Goal: Task Accomplishment & Management: Complete application form

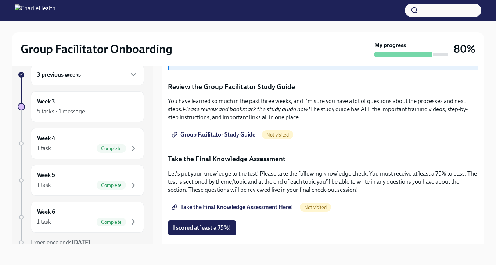
scroll to position [334, 0]
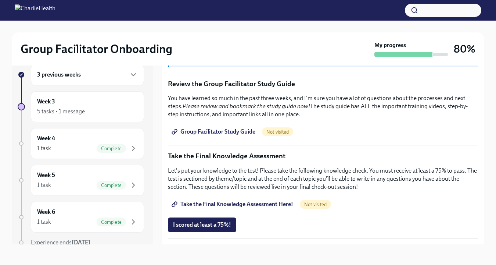
click at [246, 130] on span "Group Facilitator Study Guide" at bounding box center [214, 131] width 82 height 7
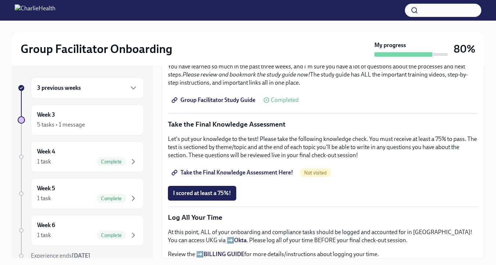
scroll to position [380, 0]
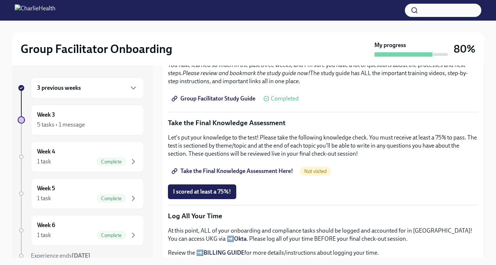
click at [276, 167] on span "Take the Final Knowledge Assessment Here!" at bounding box center [233, 170] width 120 height 7
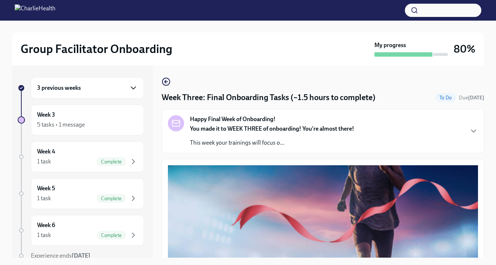
click at [129, 90] on icon "button" at bounding box center [133, 87] width 9 height 9
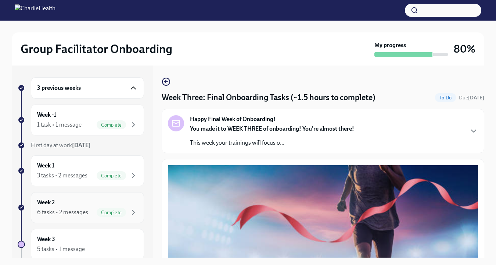
click at [72, 204] on div "Week 2 6 tasks • 2 messages Complete" at bounding box center [87, 207] width 101 height 18
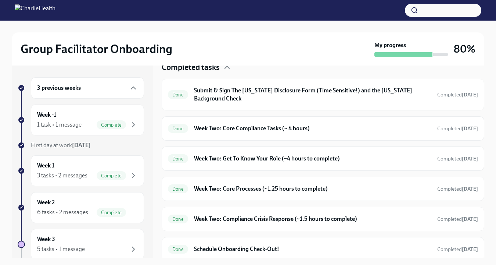
scroll to position [226, 0]
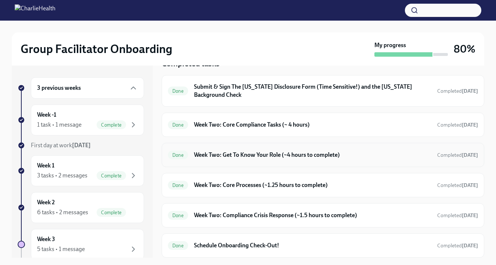
click at [405, 158] on h6 "Week Two: Get To Know Your Role (~4 hours to complete)" at bounding box center [313, 155] width 238 height 8
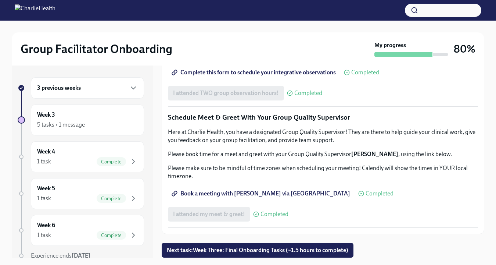
scroll to position [586, 0]
click at [248, 56] on span "Group Observation Instructions" at bounding box center [217, 51] width 88 height 7
click at [322, 246] on span "Next task : Week Three: Final Onboarding Tasks (~1.5 hours to complete)" at bounding box center [258, 249] width 182 height 7
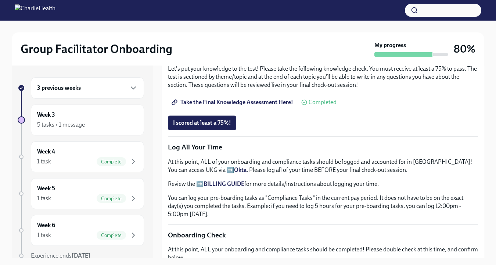
scroll to position [446, 0]
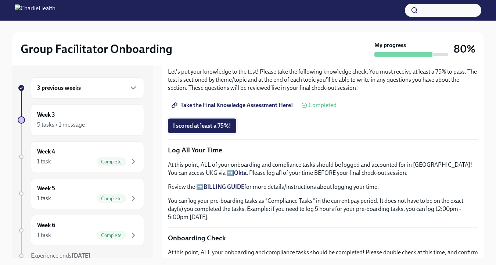
click at [220, 122] on span "I scored at least a 75%!" at bounding box center [202, 125] width 58 height 7
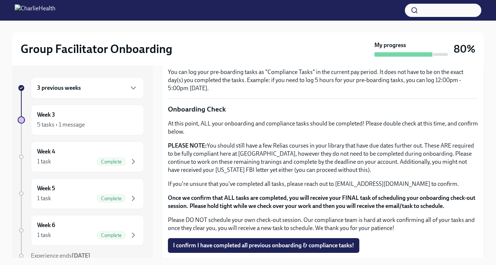
scroll to position [579, 0]
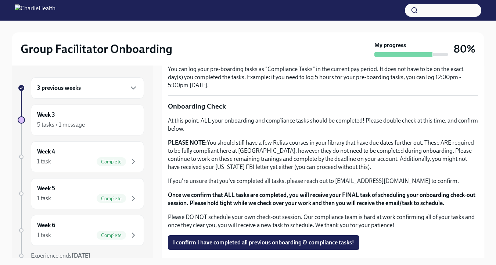
scroll to position [579, 0]
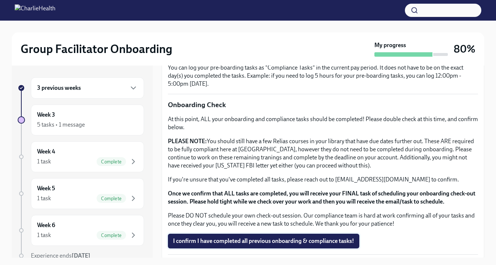
click at [285, 233] on button "I confirm I have completed all previous onboarding & compliance tasks!" at bounding box center [264, 240] width 192 height 15
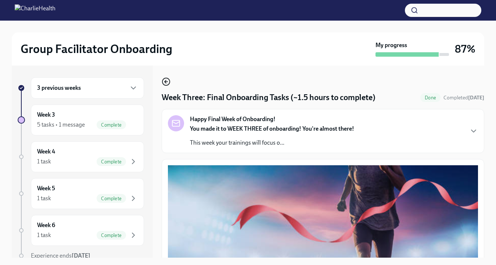
click at [165, 83] on icon "button" at bounding box center [166, 81] width 9 height 9
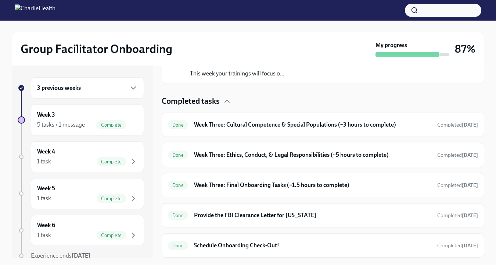
scroll to position [32, 0]
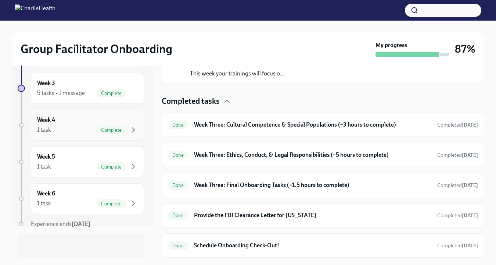
click at [106, 135] on div "Week 4 1 task Complete" at bounding box center [87, 125] width 113 height 31
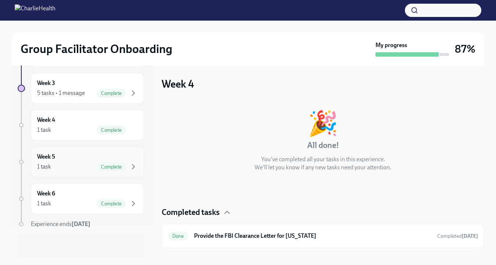
click at [105, 151] on div "Week 5 1 task Complete" at bounding box center [87, 161] width 113 height 31
click at [99, 192] on div "Week 6 1 task Complete" at bounding box center [87, 198] width 101 height 18
click at [97, 92] on span "Complete" at bounding box center [111, 93] width 29 height 6
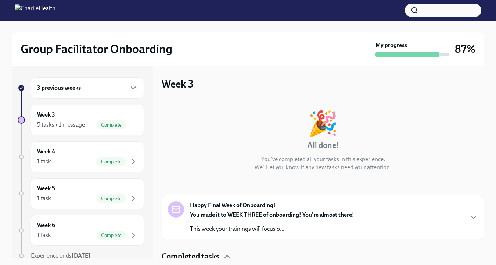
click at [110, 92] on div "3 previous weeks" at bounding box center [87, 87] width 101 height 9
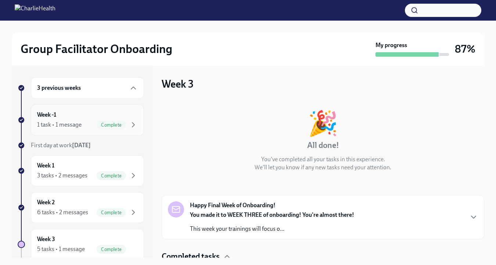
click at [106, 121] on div "Complete" at bounding box center [111, 124] width 29 height 9
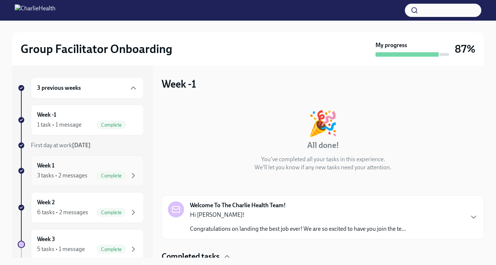
click at [97, 175] on span "Complete" at bounding box center [111, 176] width 29 height 6
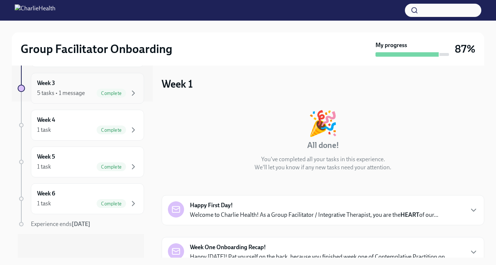
click at [112, 98] on div "Week 3 5 tasks • 1 message Complete" at bounding box center [87, 88] width 113 height 31
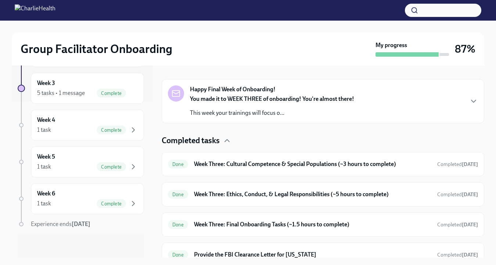
scroll to position [125, 0]
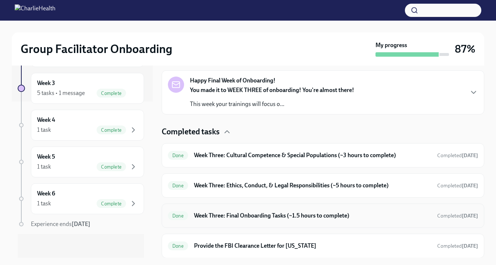
click at [415, 217] on h6 "Week Three: Final Onboarding Tasks (~1.5 hours to complete)" at bounding box center [313, 215] width 238 height 8
